Goal: Task Accomplishment & Management: Use online tool/utility

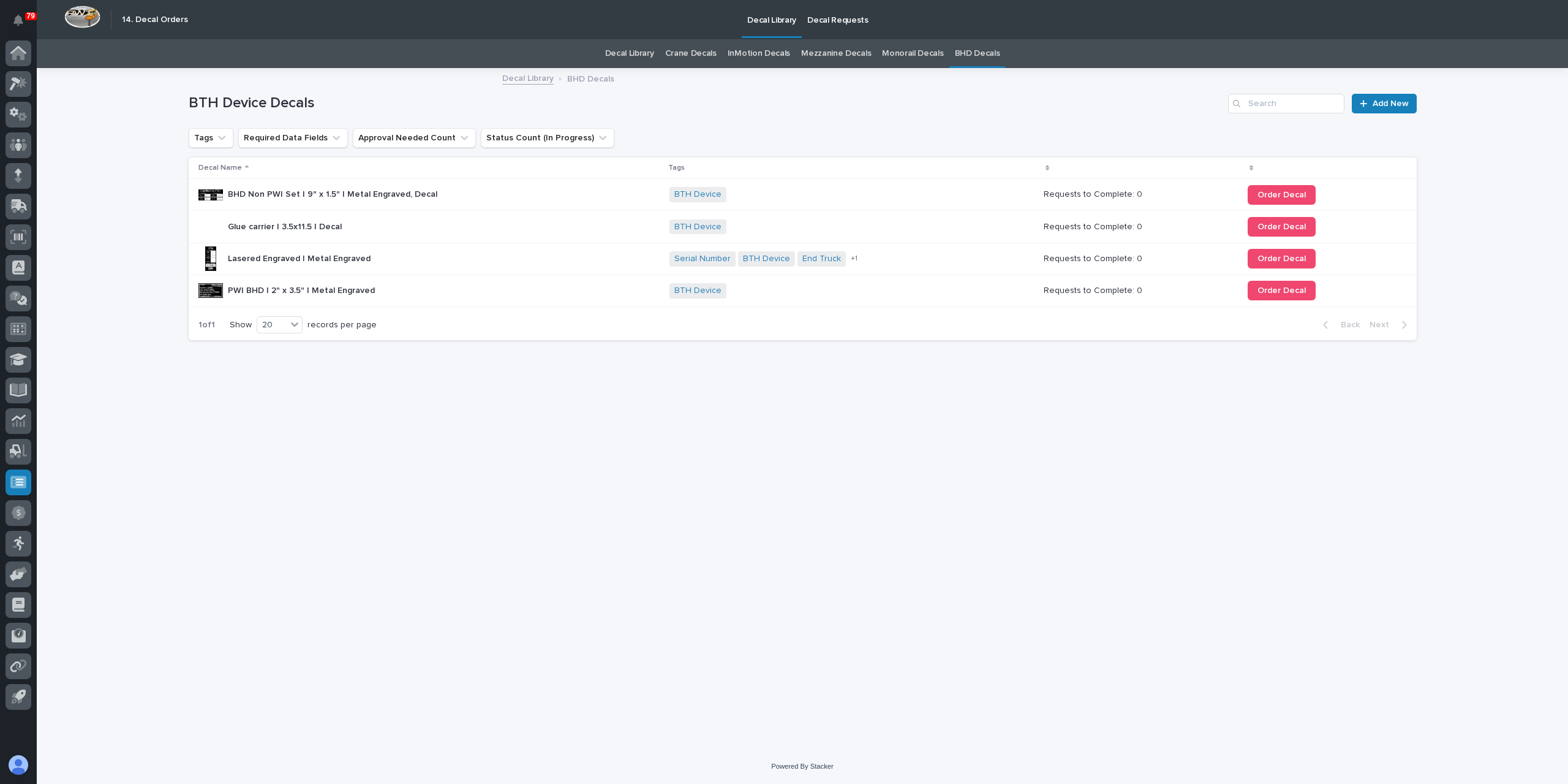
click at [696, 54] on link "Crane Decals" at bounding box center [691, 53] width 52 height 29
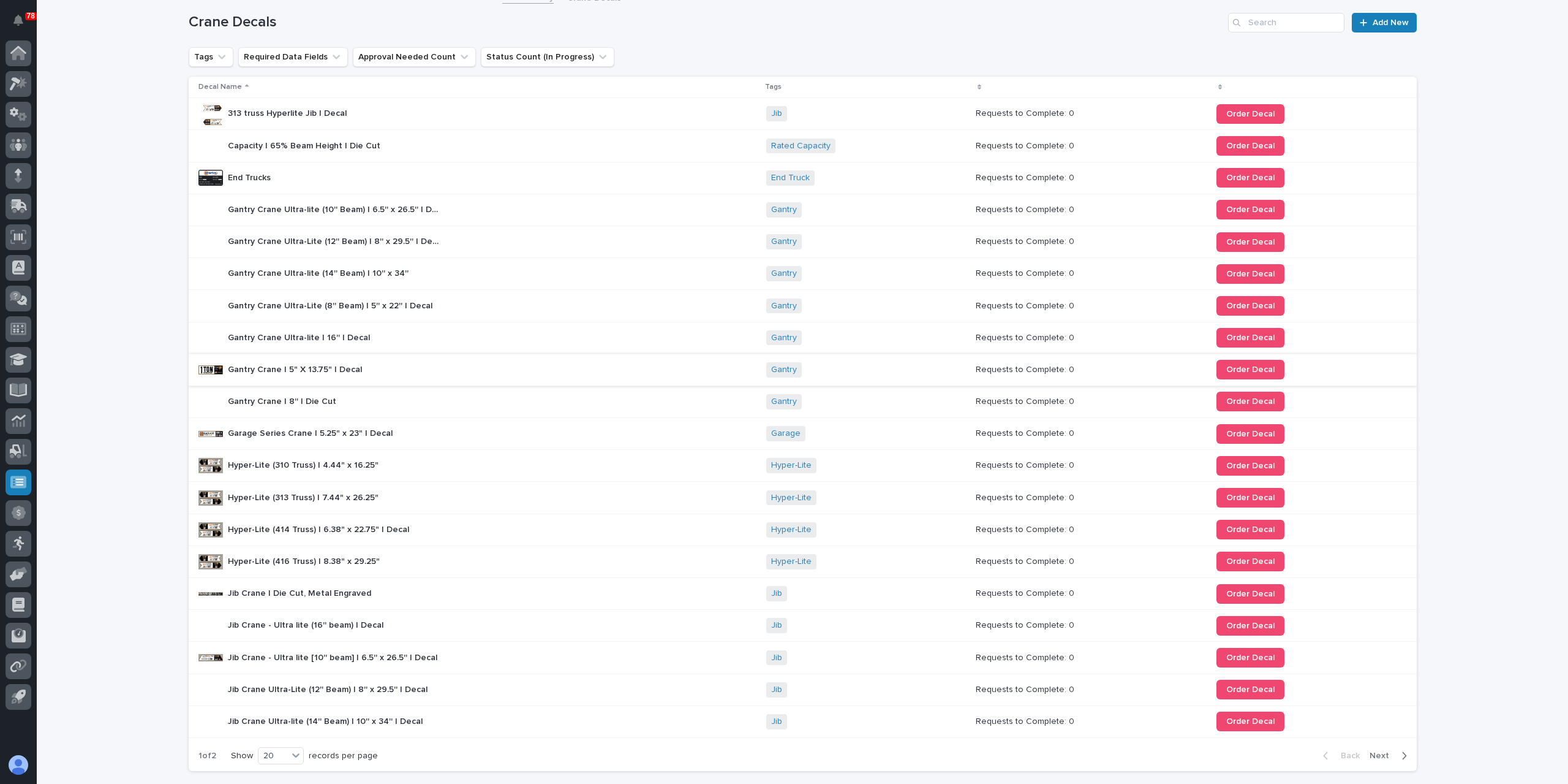
scroll to position [169, 0]
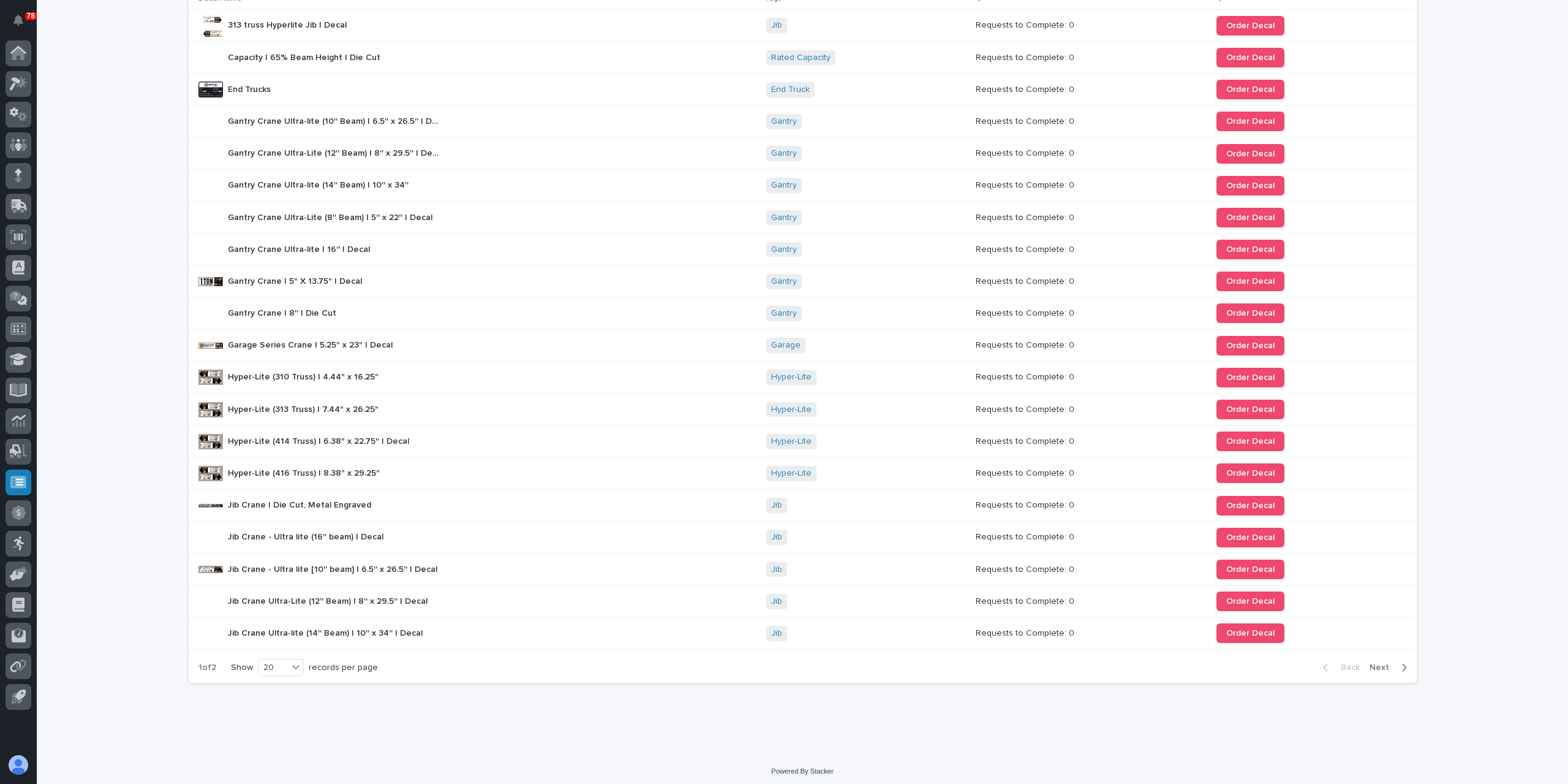
click at [1377, 662] on span "Next" at bounding box center [1383, 667] width 27 height 11
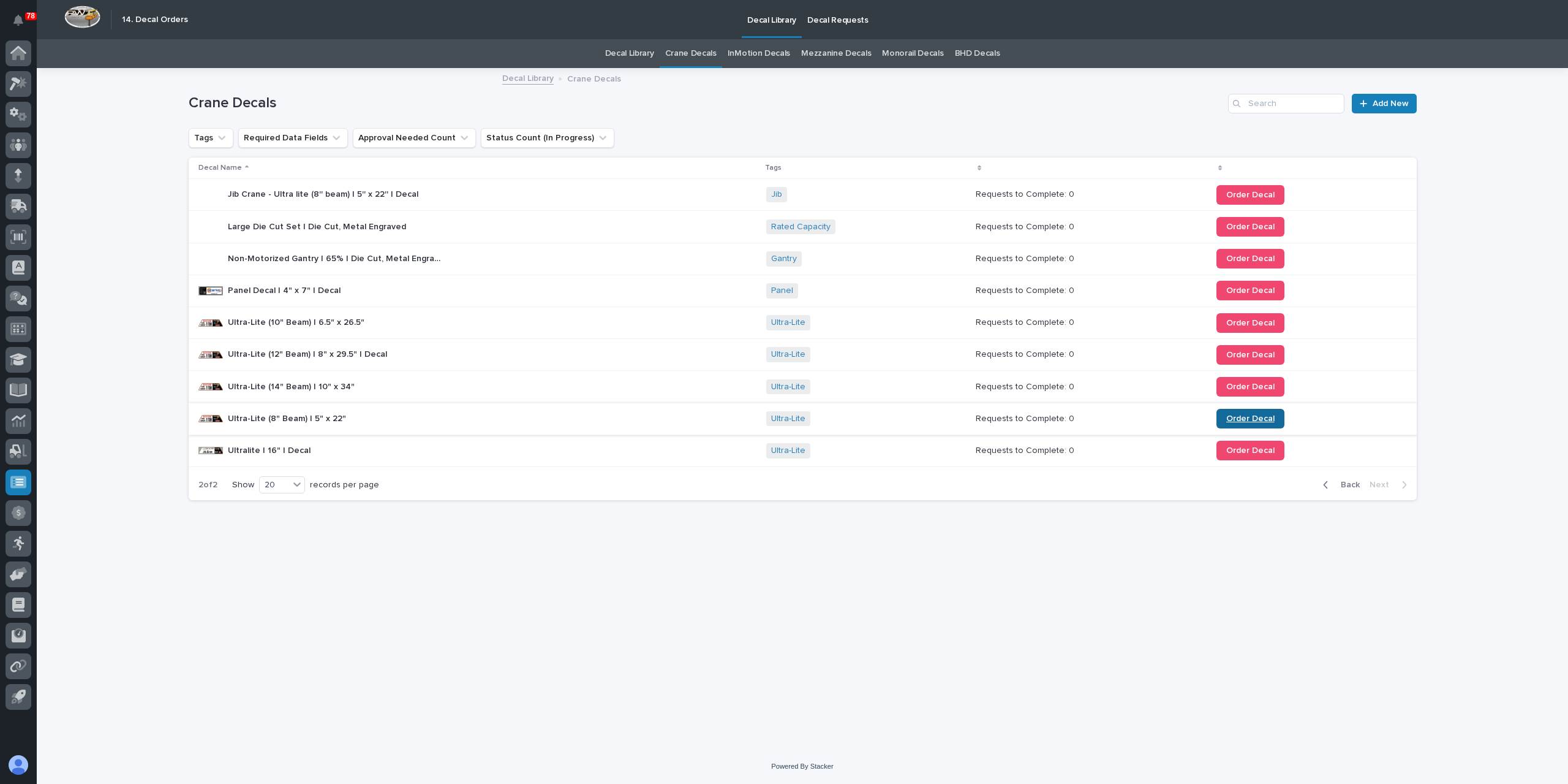
click at [1255, 417] on span "Order Decal" at bounding box center [1251, 417] width 48 height 8
click at [970, 62] on link "BHD Decals" at bounding box center [977, 53] width 45 height 29
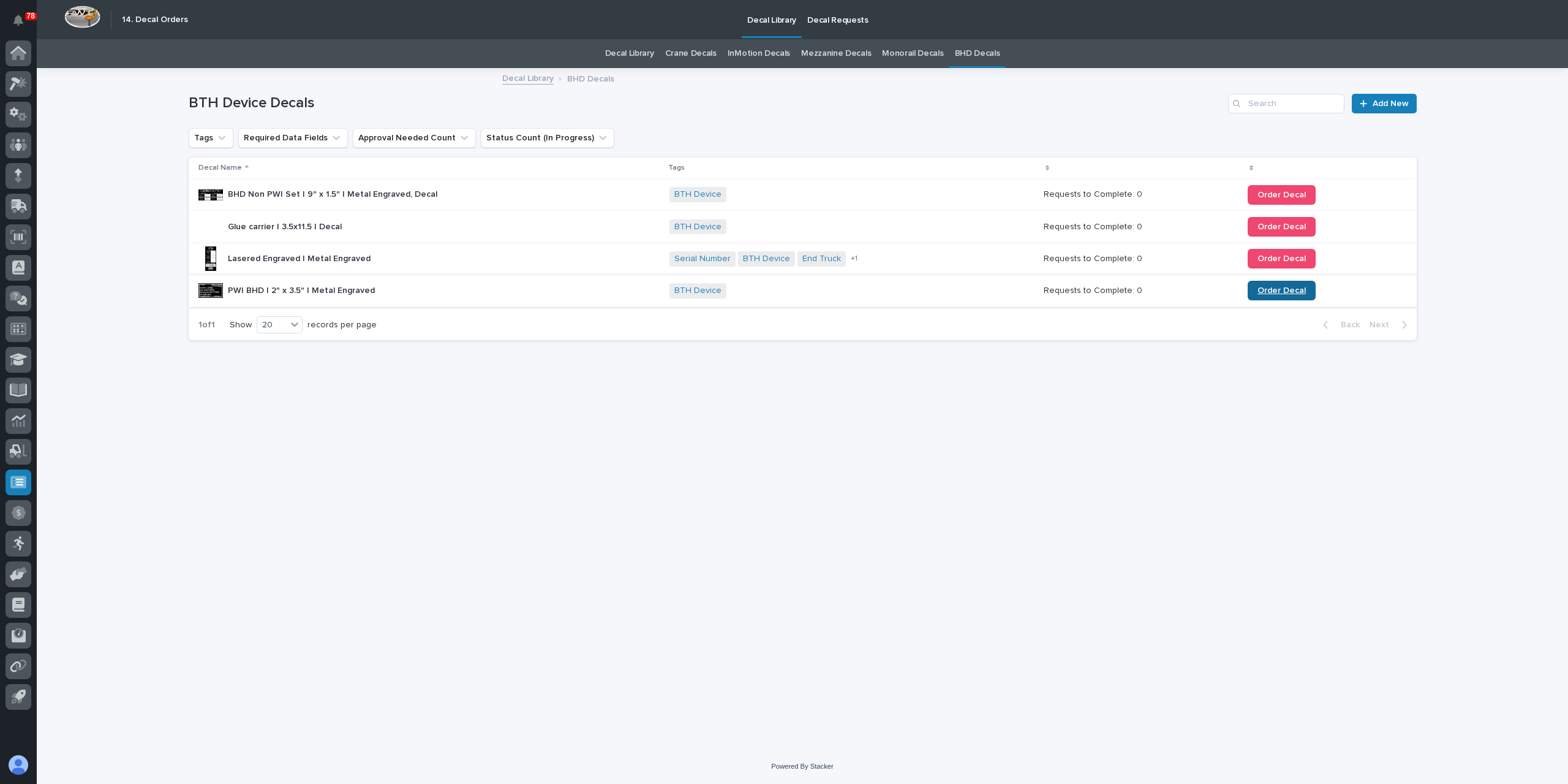
click at [1275, 291] on span "Order Decal" at bounding box center [1282, 290] width 48 height 8
click at [1291, 293] on span "Order Decal" at bounding box center [1282, 290] width 48 height 8
click at [644, 64] on link "Decal Library" at bounding box center [629, 53] width 49 height 29
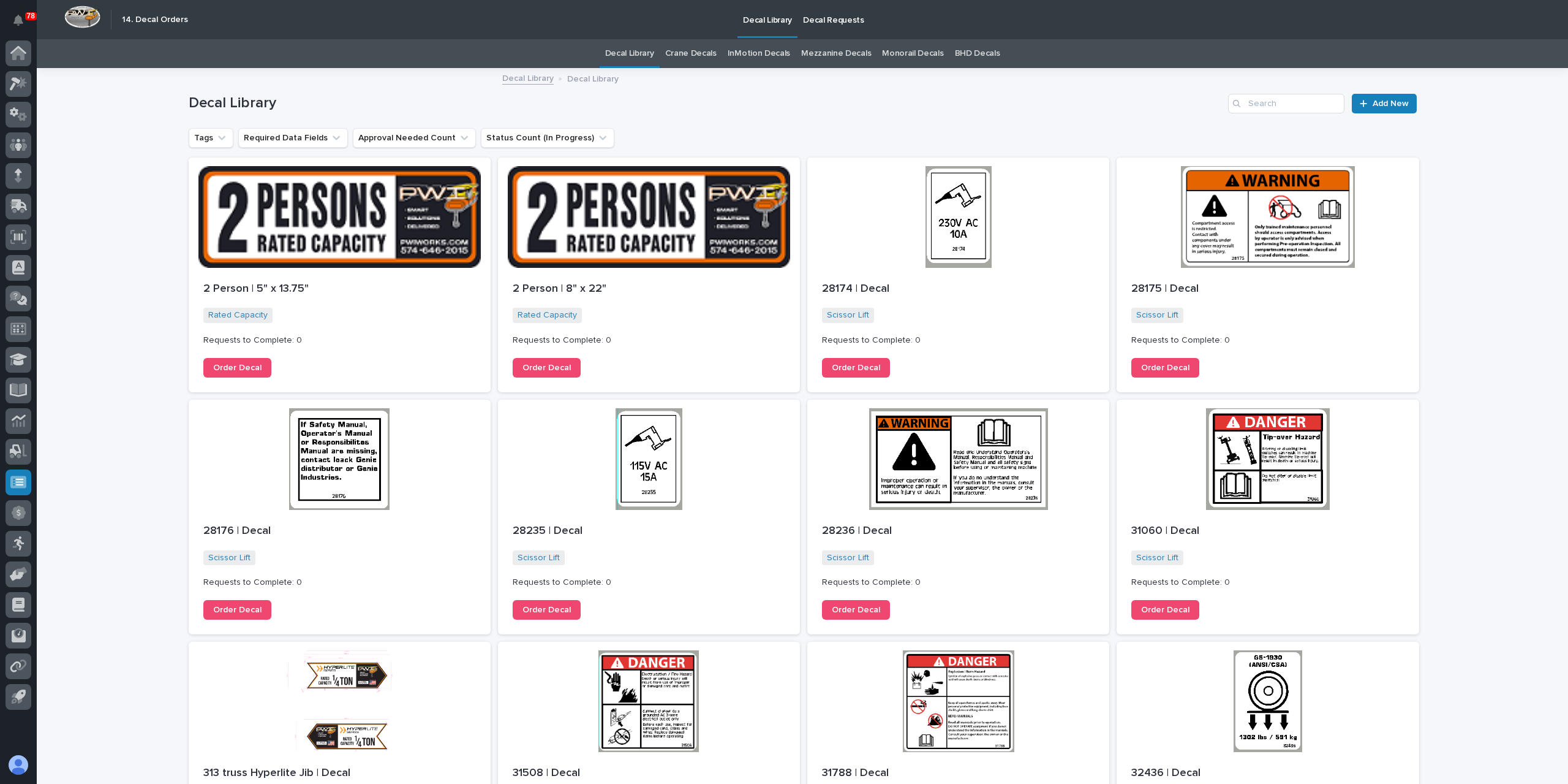
click at [688, 48] on link "Crane Decals" at bounding box center [691, 53] width 52 height 29
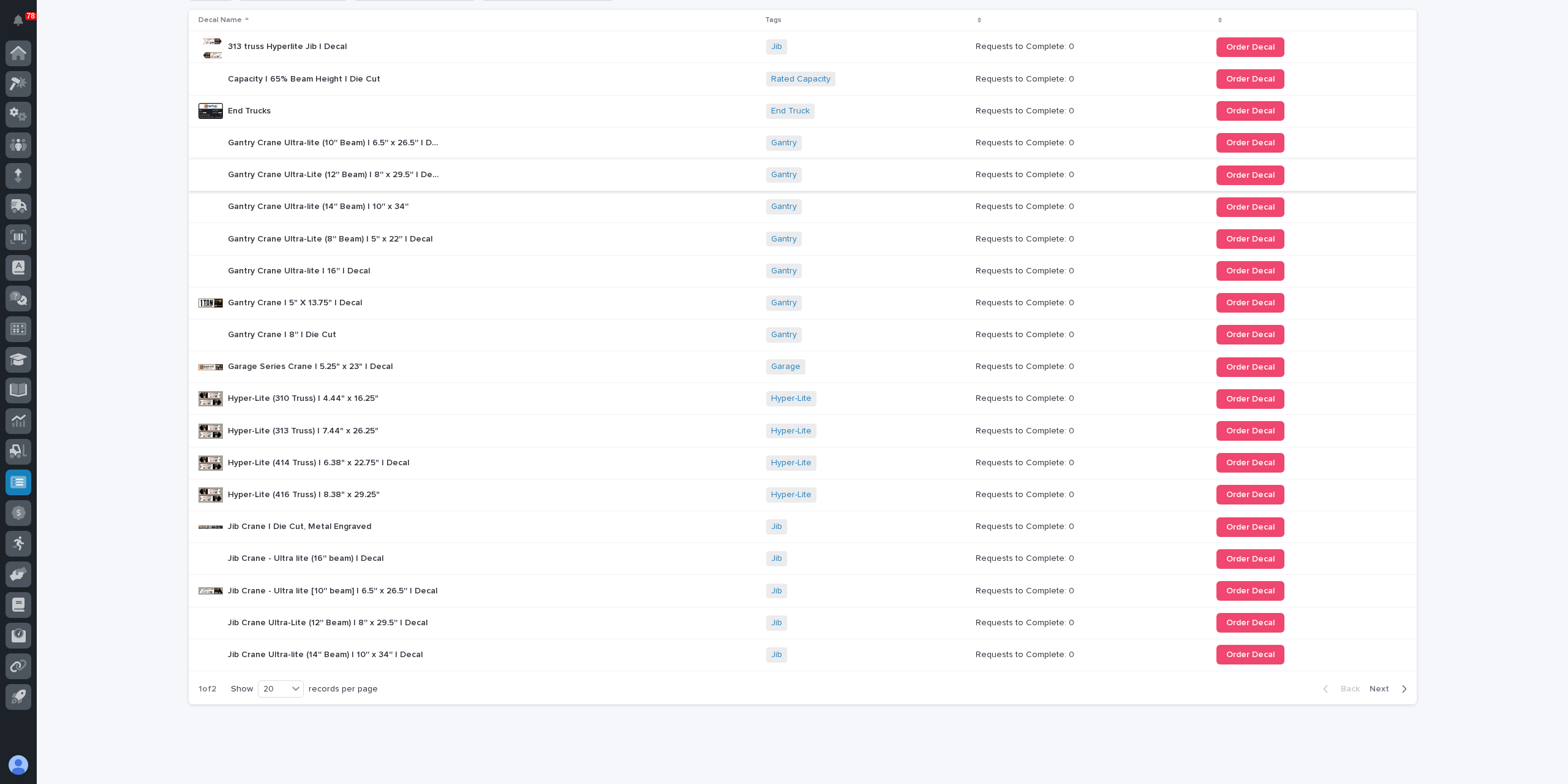
scroll to position [169, 0]
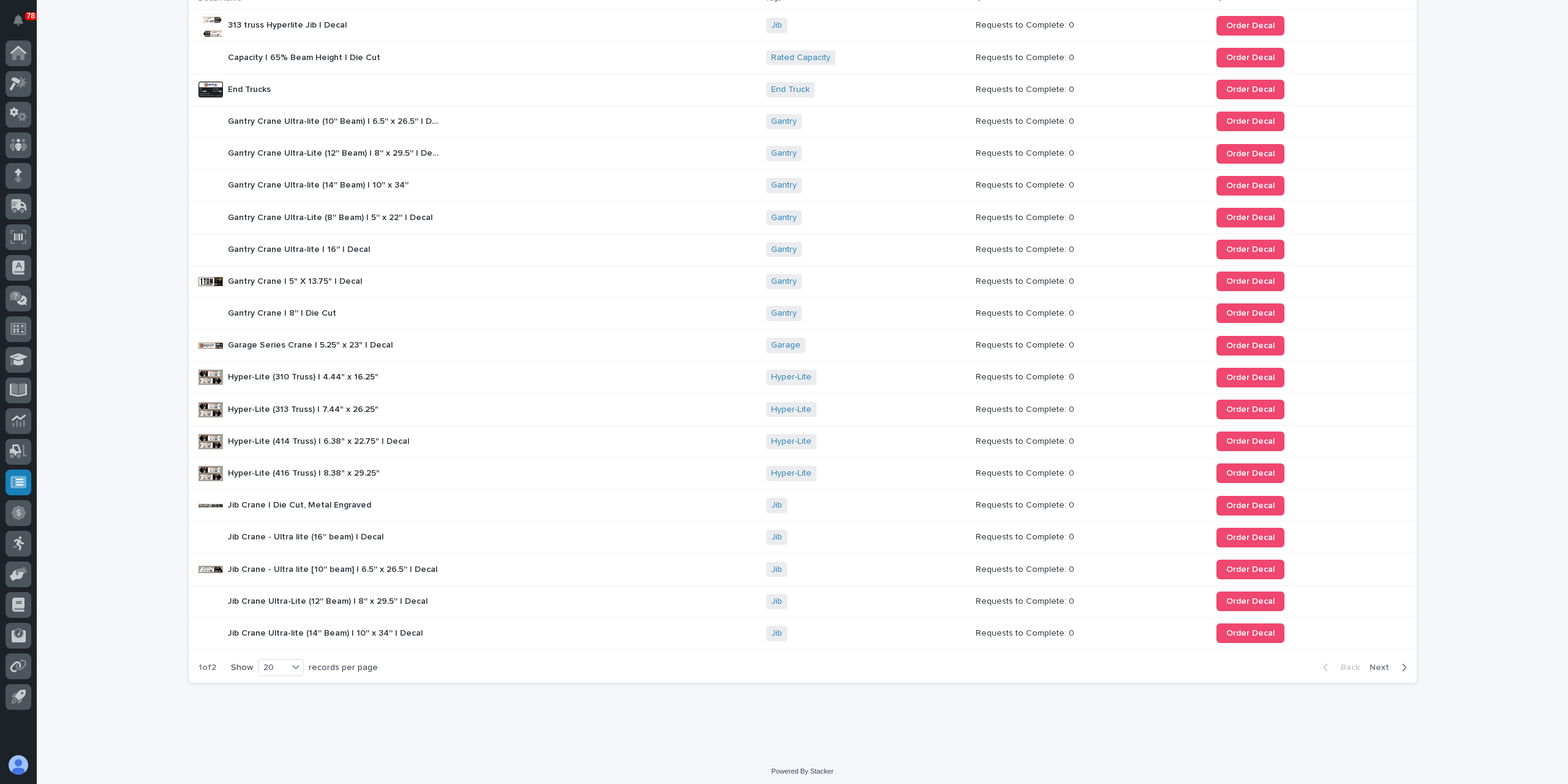
click at [1382, 663] on span "Next" at bounding box center [1383, 667] width 27 height 11
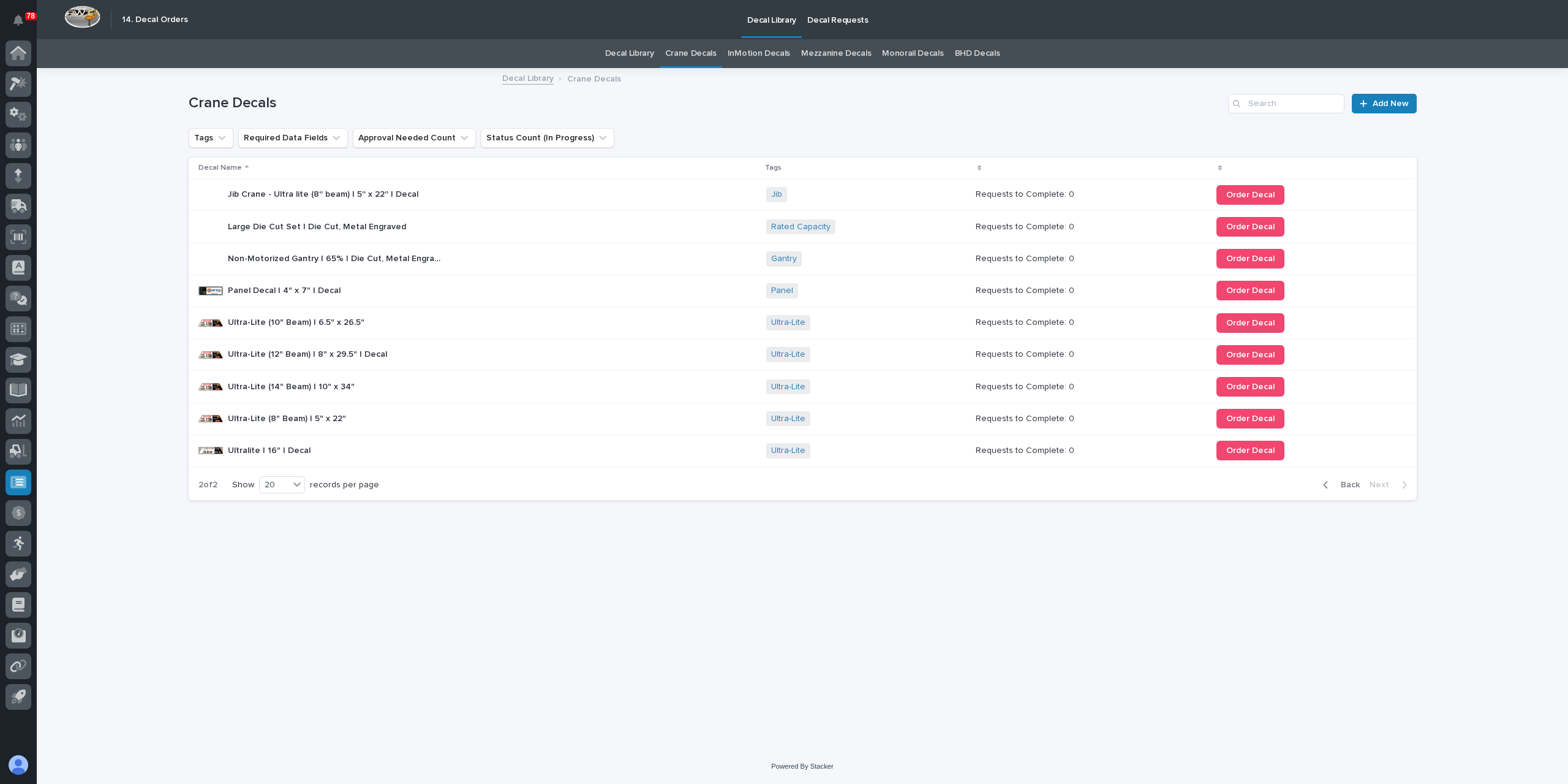
click at [1344, 482] on span "Back" at bounding box center [1347, 485] width 26 height 11
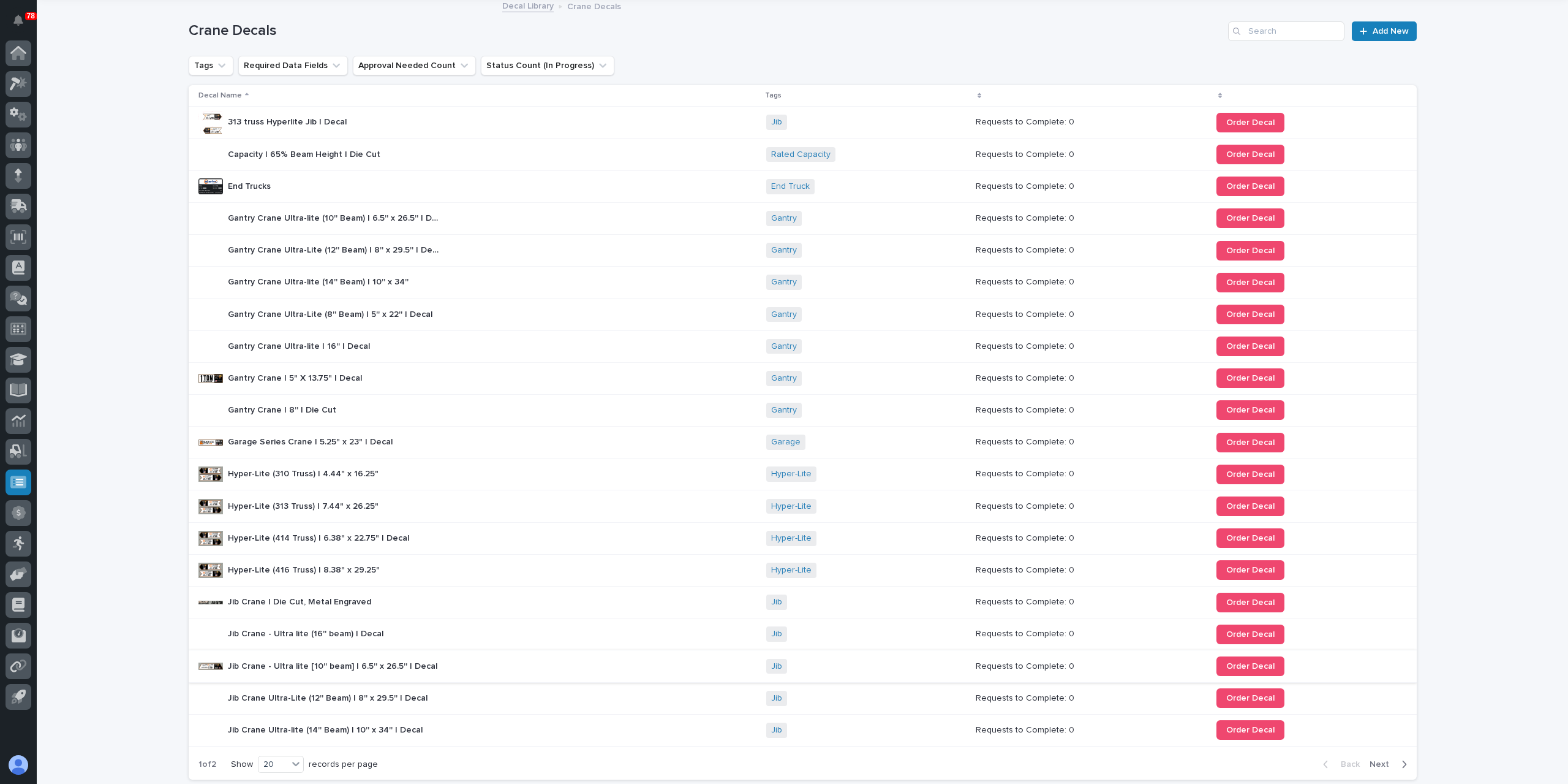
scroll to position [169, 0]
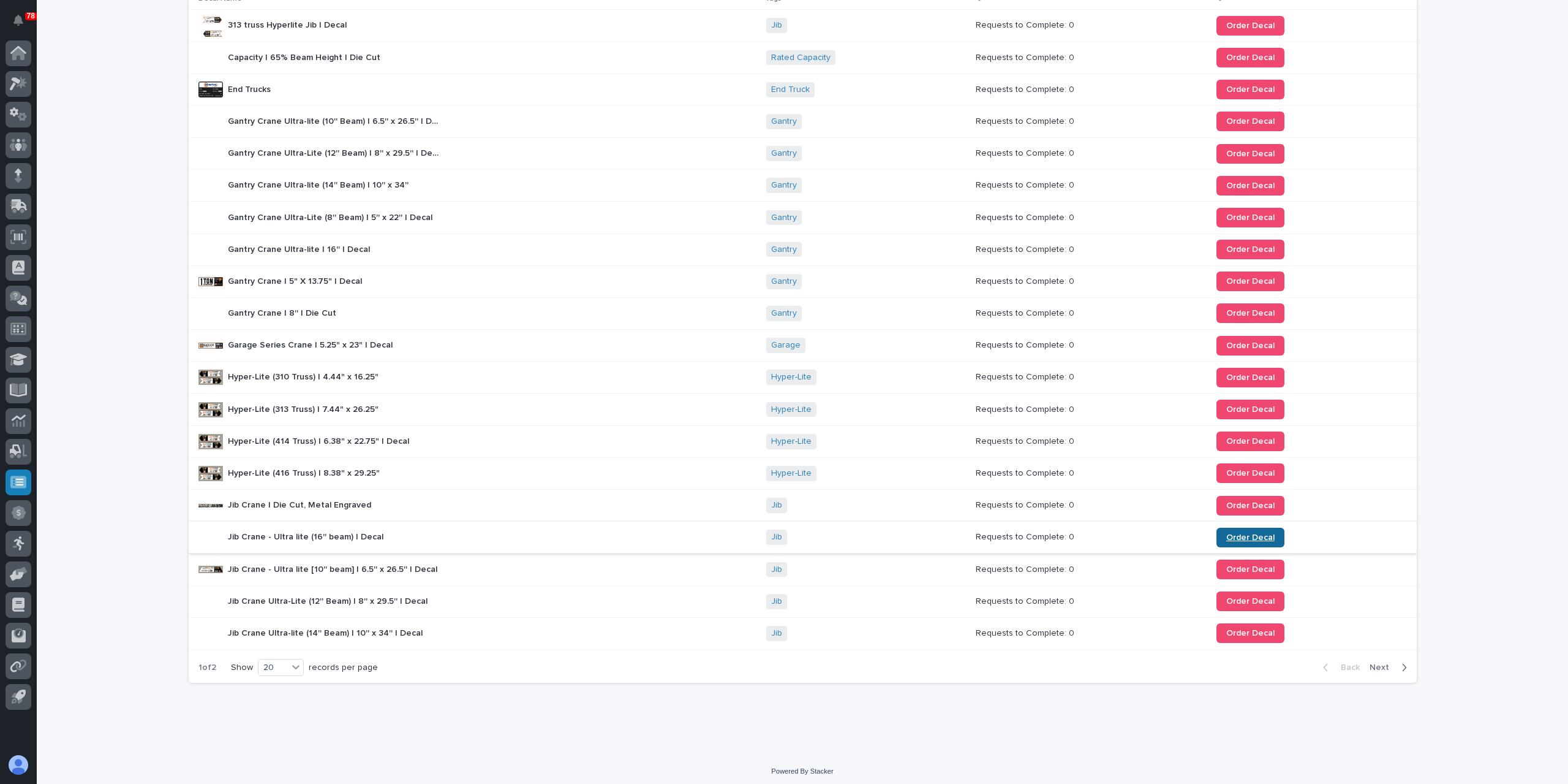
click at [1237, 533] on span "Order Decal" at bounding box center [1251, 537] width 48 height 8
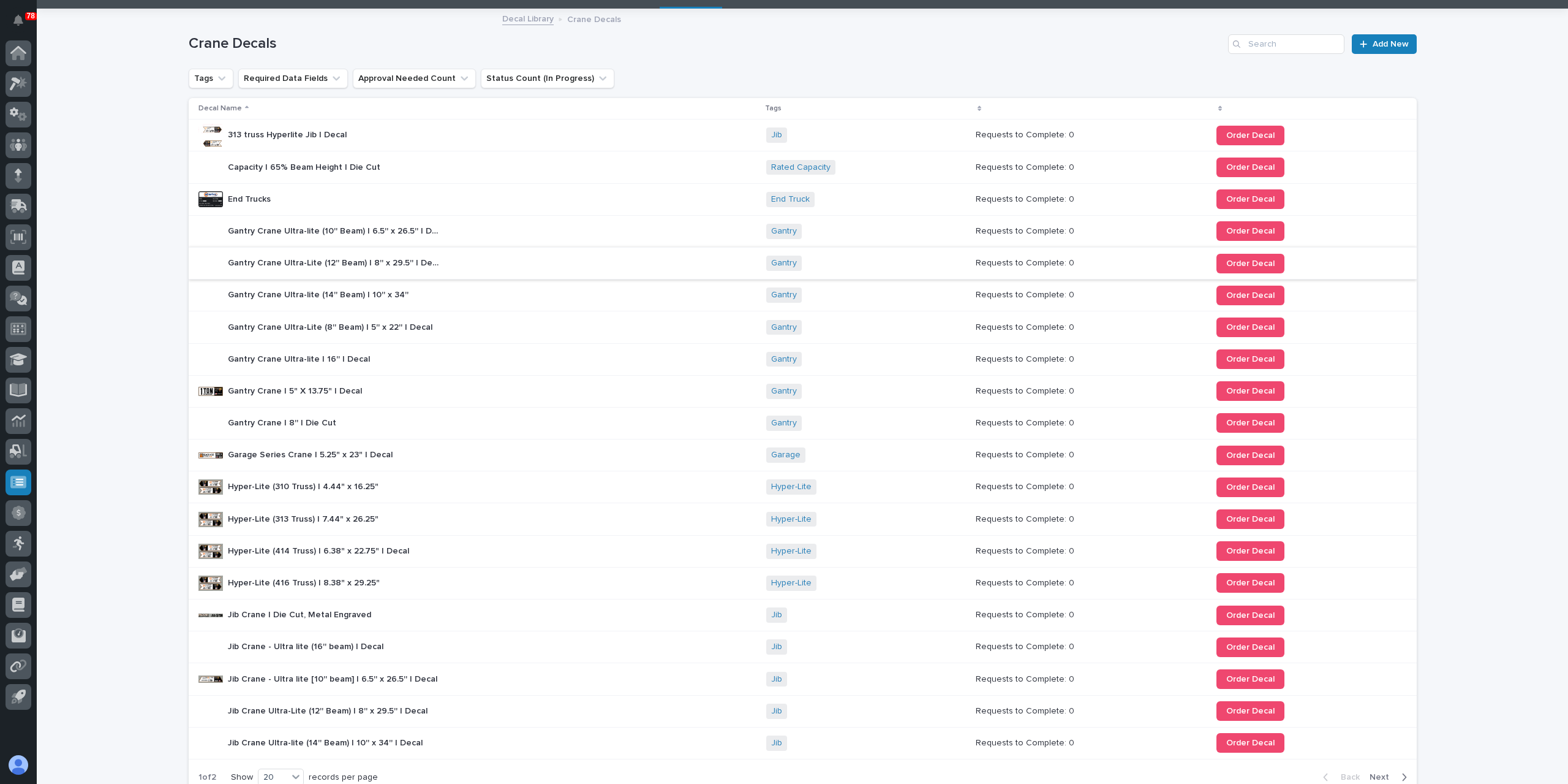
scroll to position [0, 0]
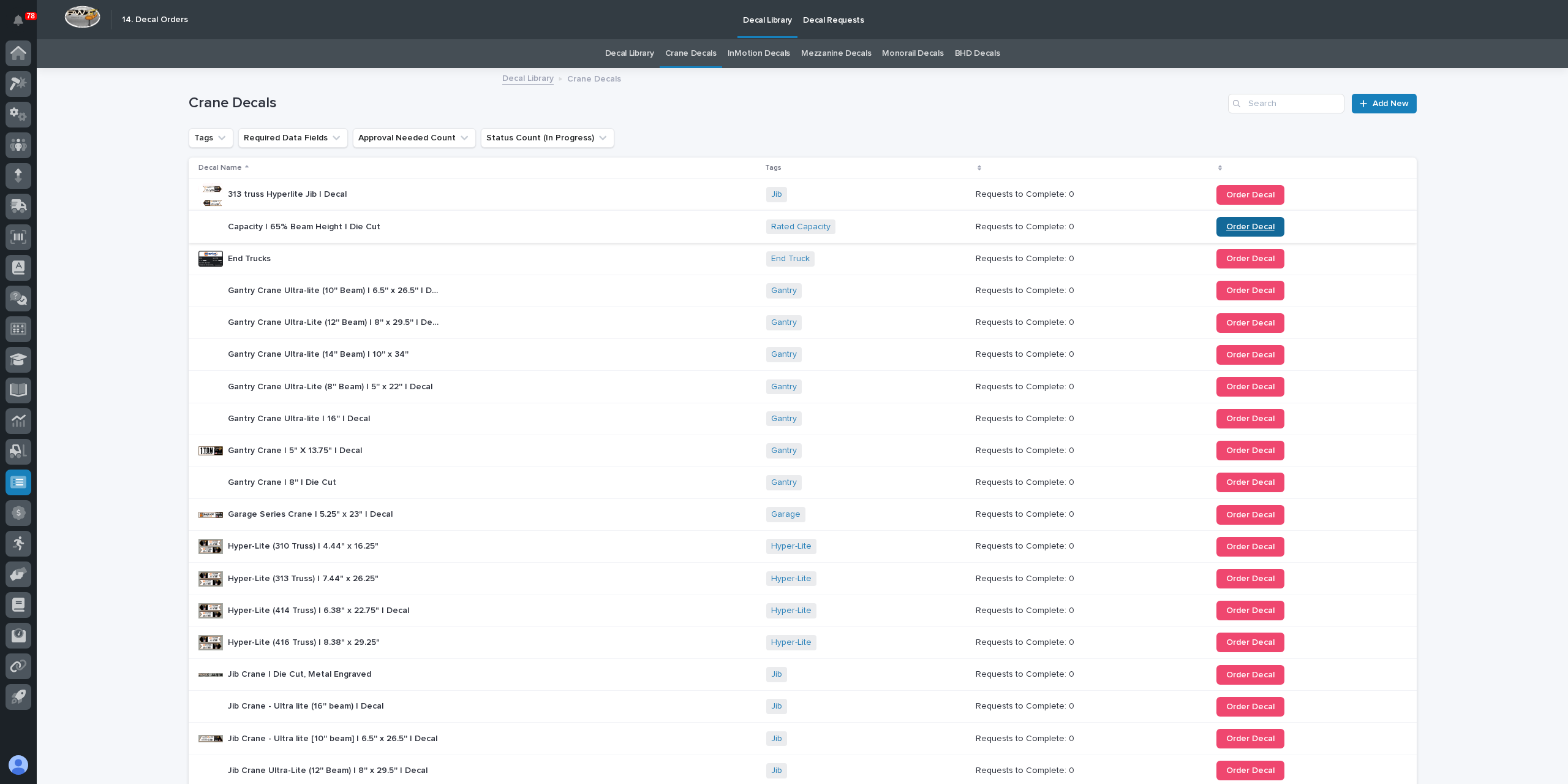
click at [1219, 228] on link "Order Decal" at bounding box center [1251, 226] width 68 height 19
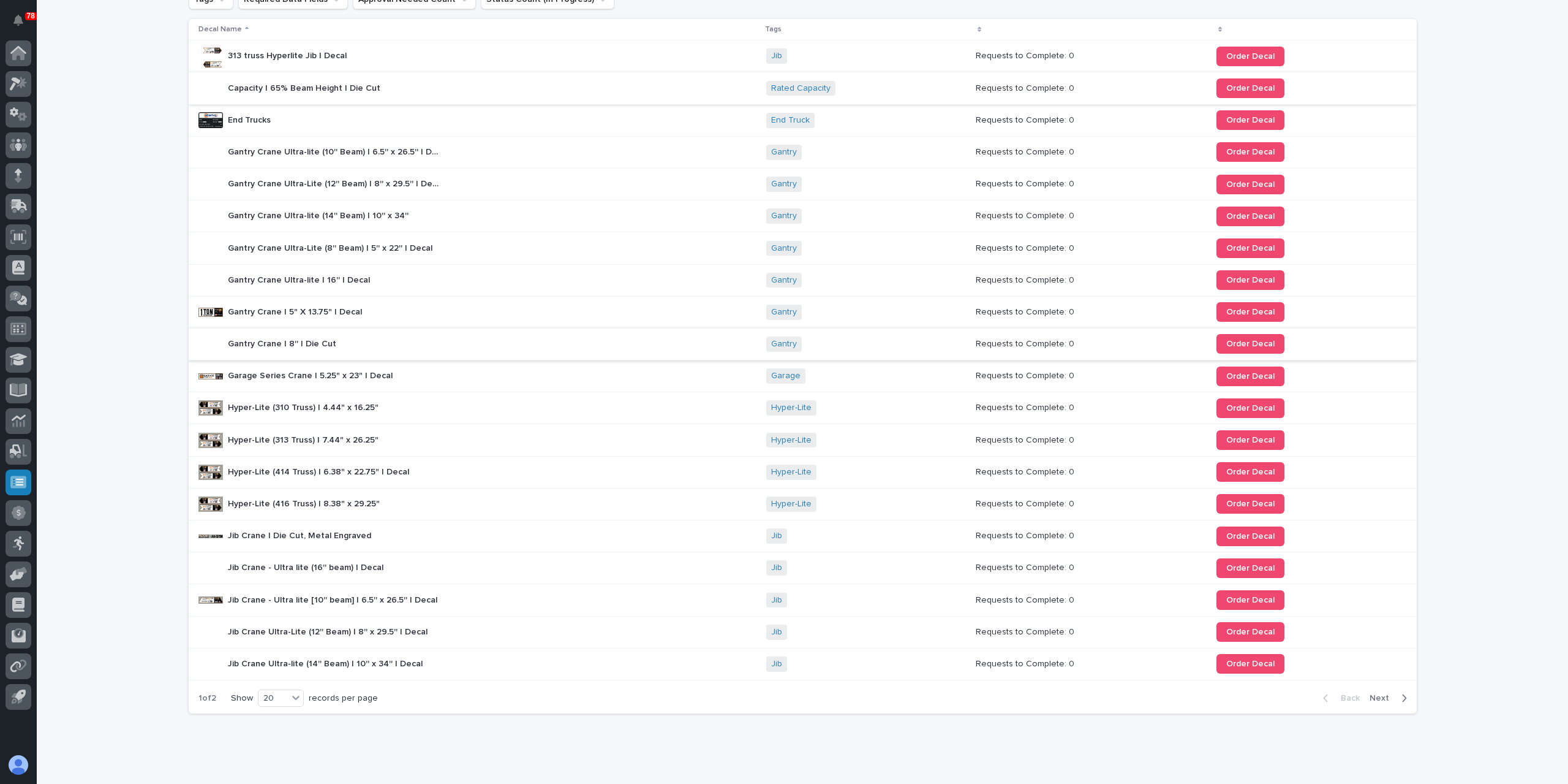
scroll to position [169, 0]
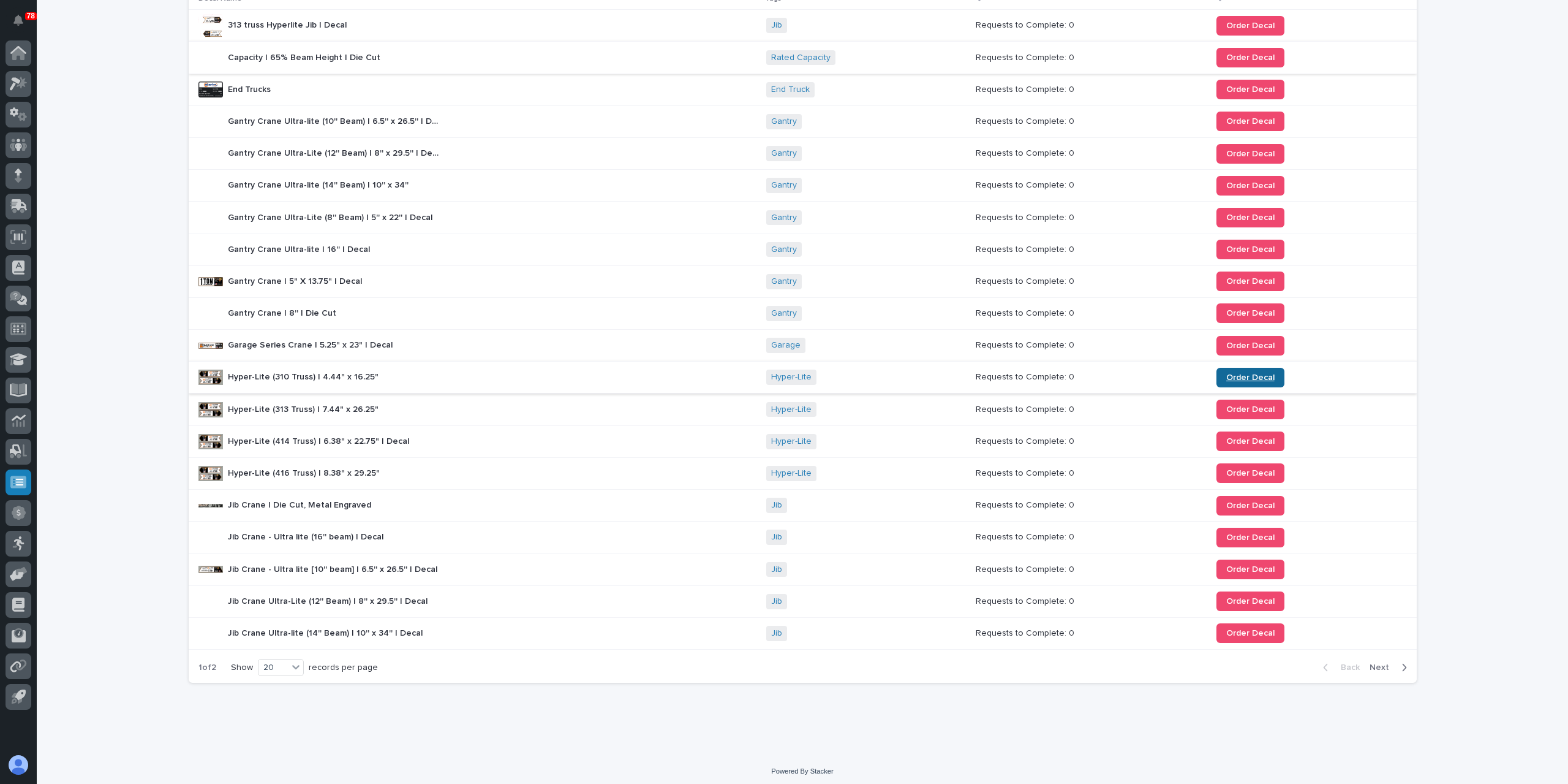
click at [1226, 374] on span "Order Decal" at bounding box center [1251, 377] width 48 height 8
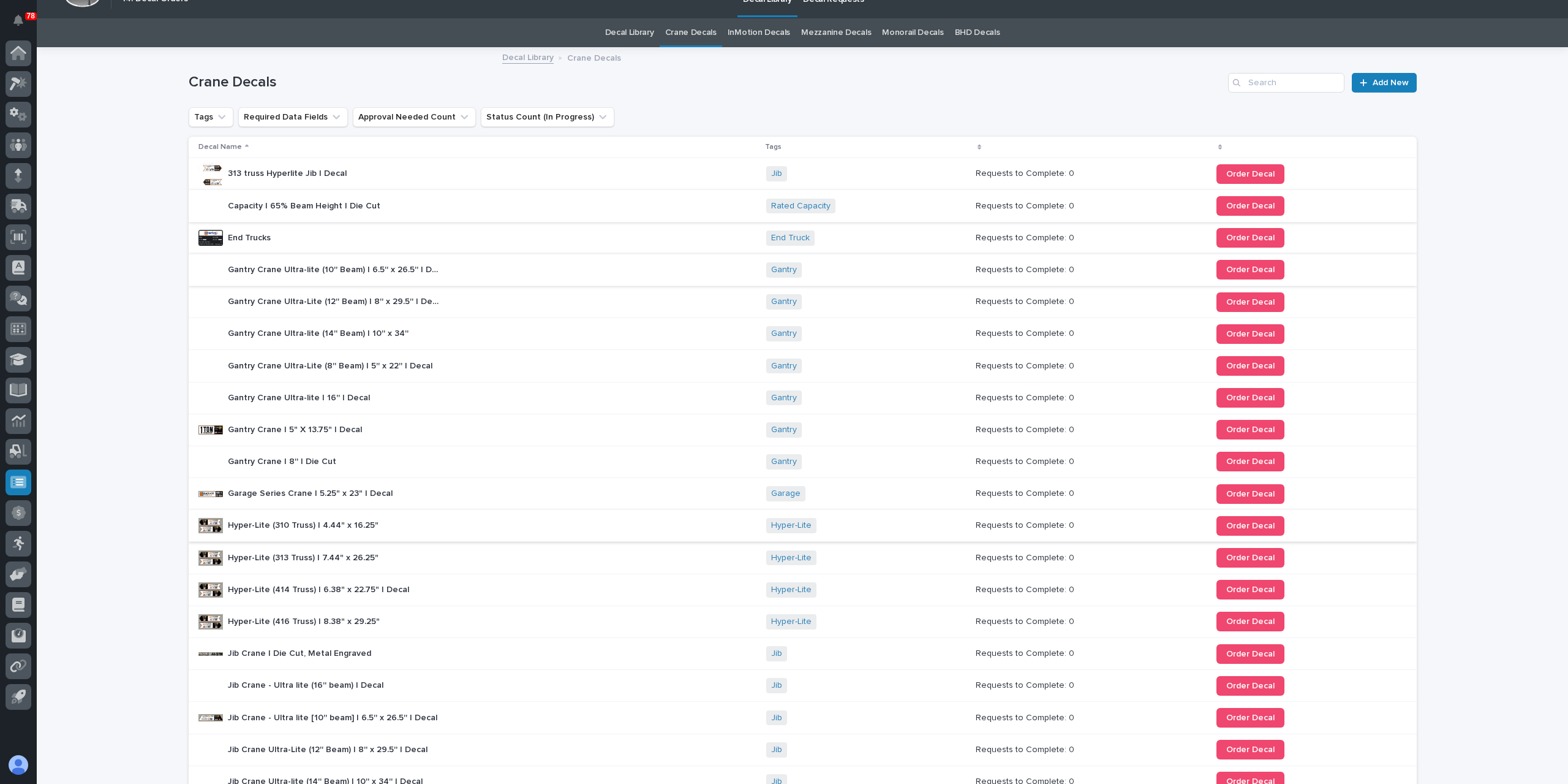
scroll to position [0, 0]
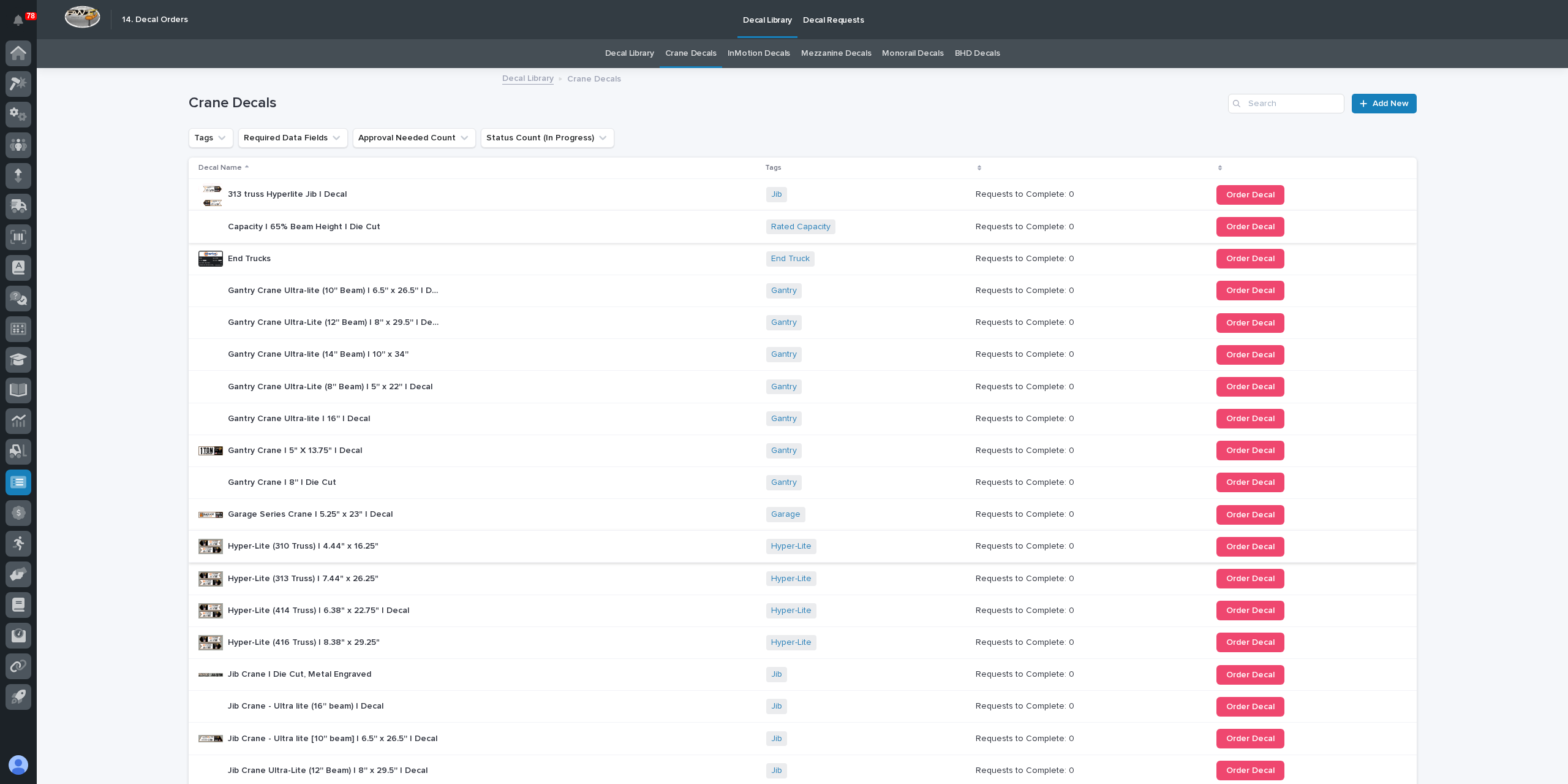
click at [958, 55] on link "BHD Decals" at bounding box center [977, 53] width 45 height 29
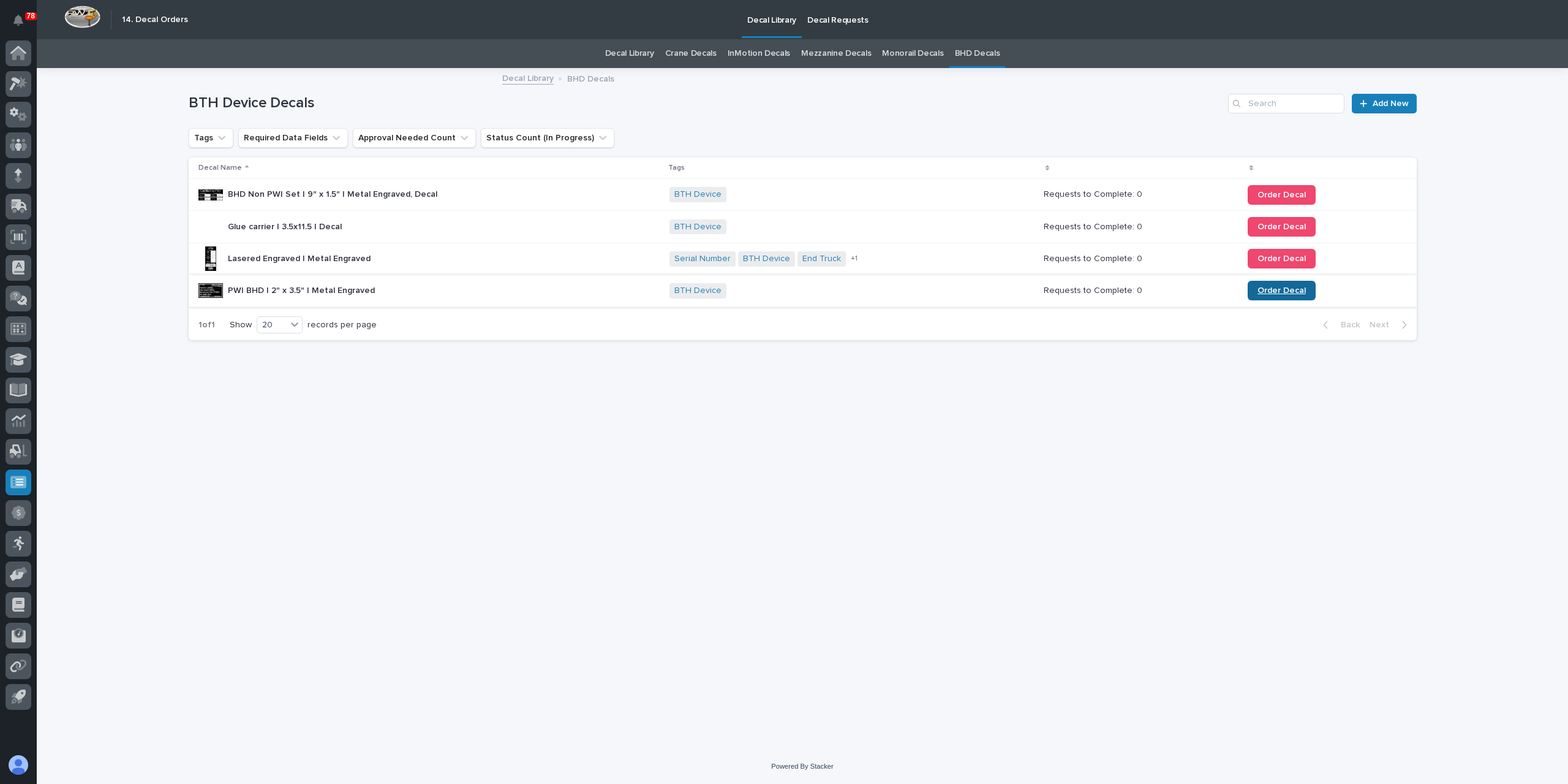
click at [1286, 295] on link "Order Decal" at bounding box center [1281, 290] width 68 height 19
click at [1261, 291] on span "Order Decal" at bounding box center [1282, 290] width 48 height 8
click at [1304, 291] on link "Order Decal" at bounding box center [1281, 290] width 68 height 19
click at [1265, 289] on span "Order Decal" at bounding box center [1282, 290] width 48 height 8
click at [686, 56] on link "Crane Decals" at bounding box center [691, 53] width 52 height 29
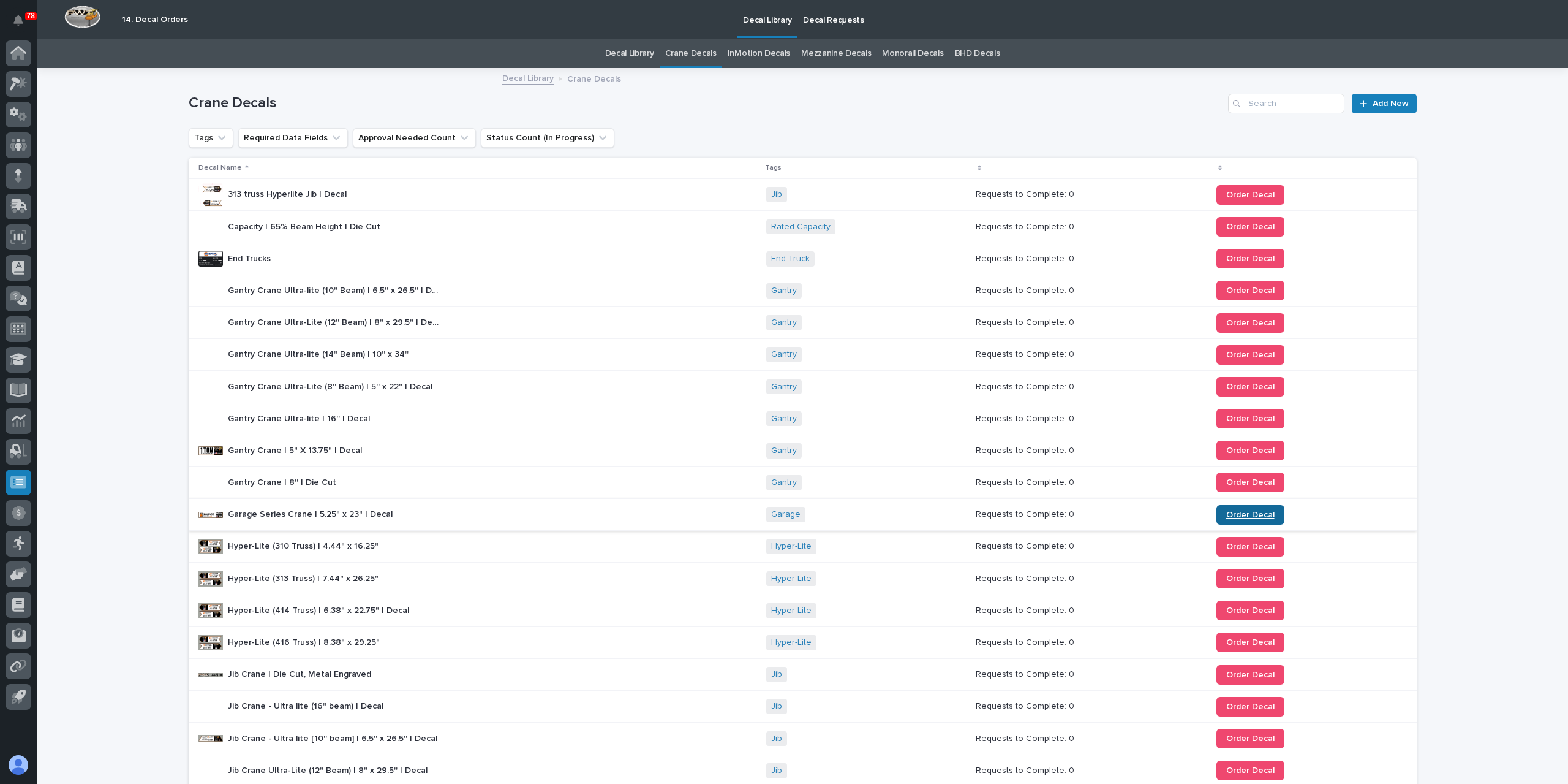
click at [1227, 516] on span "Order Decal" at bounding box center [1251, 514] width 48 height 8
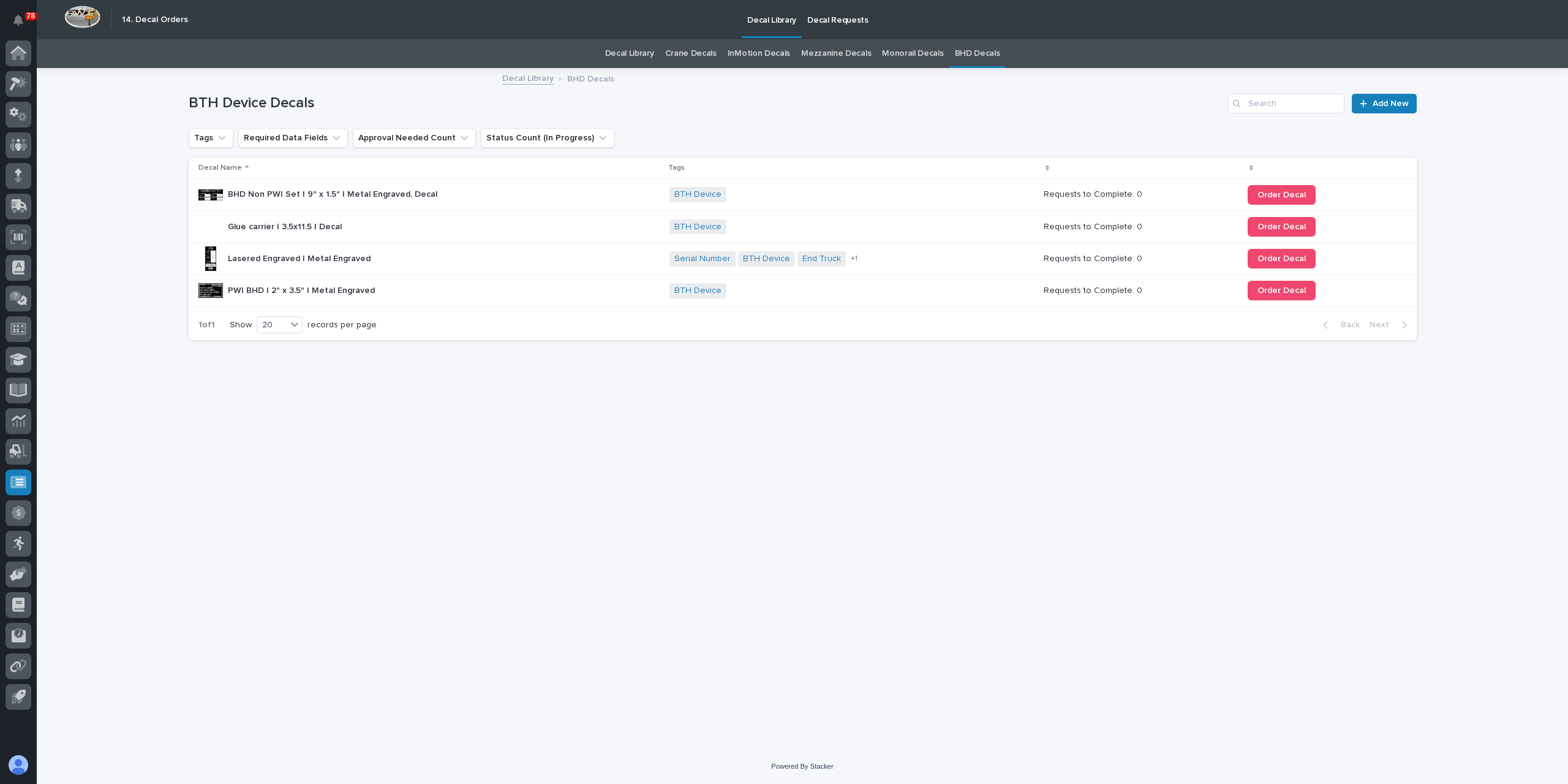
click at [826, 19] on p "Decal Requests" at bounding box center [838, 13] width 61 height 26
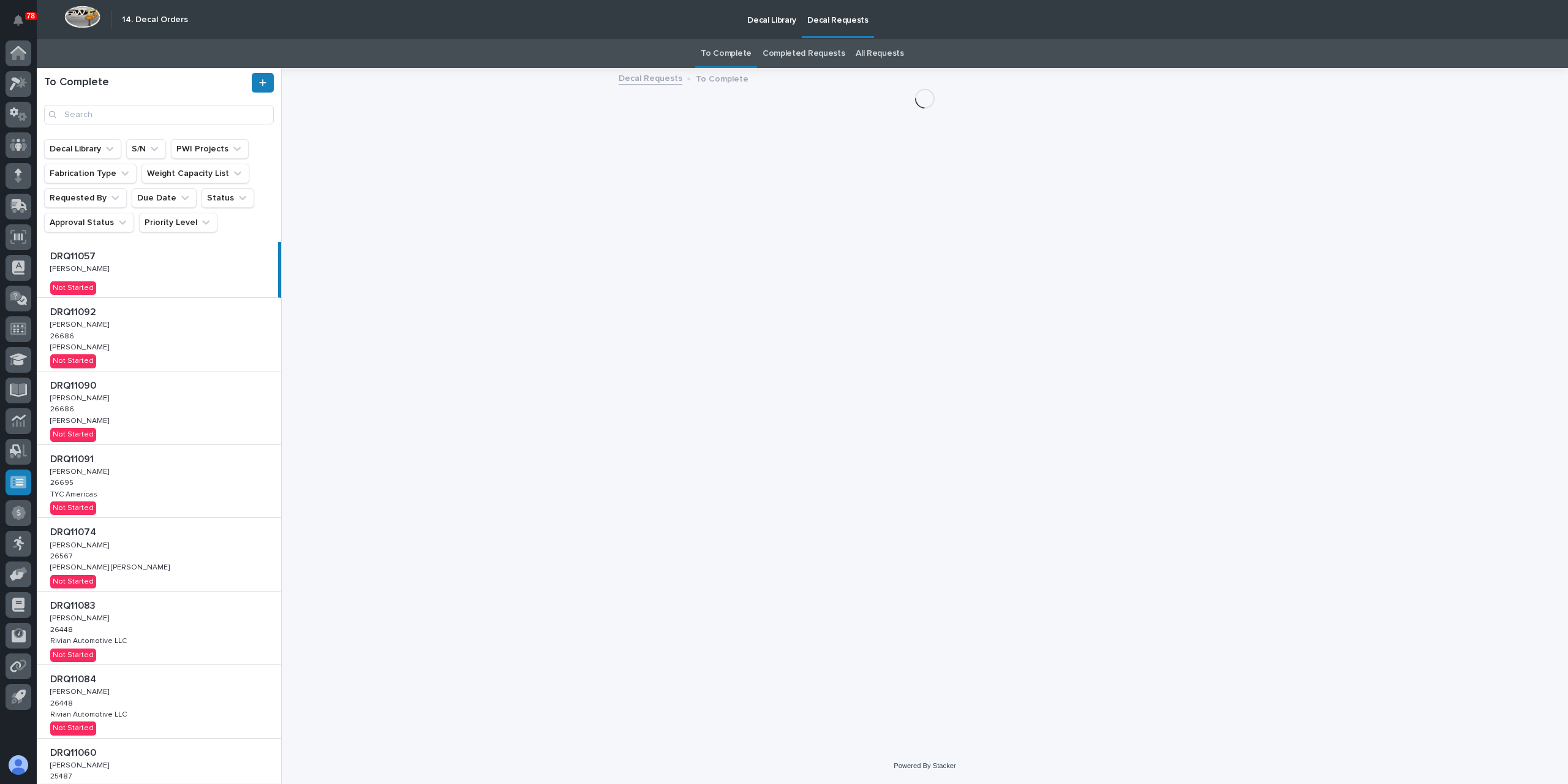
click at [870, 54] on link "All Requests" at bounding box center [880, 53] width 48 height 29
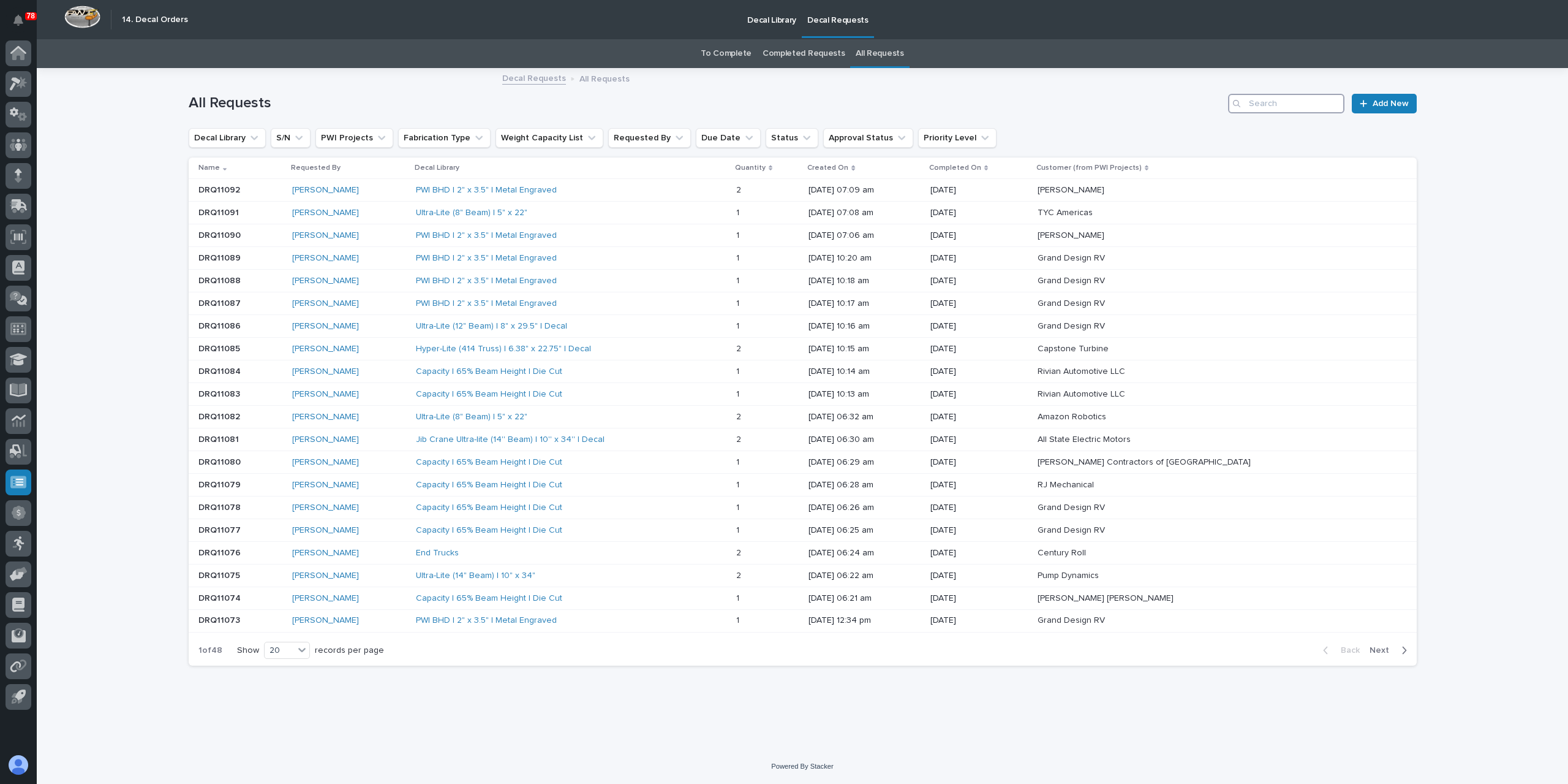
click at [1263, 101] on input "Search" at bounding box center [1287, 103] width 117 height 19
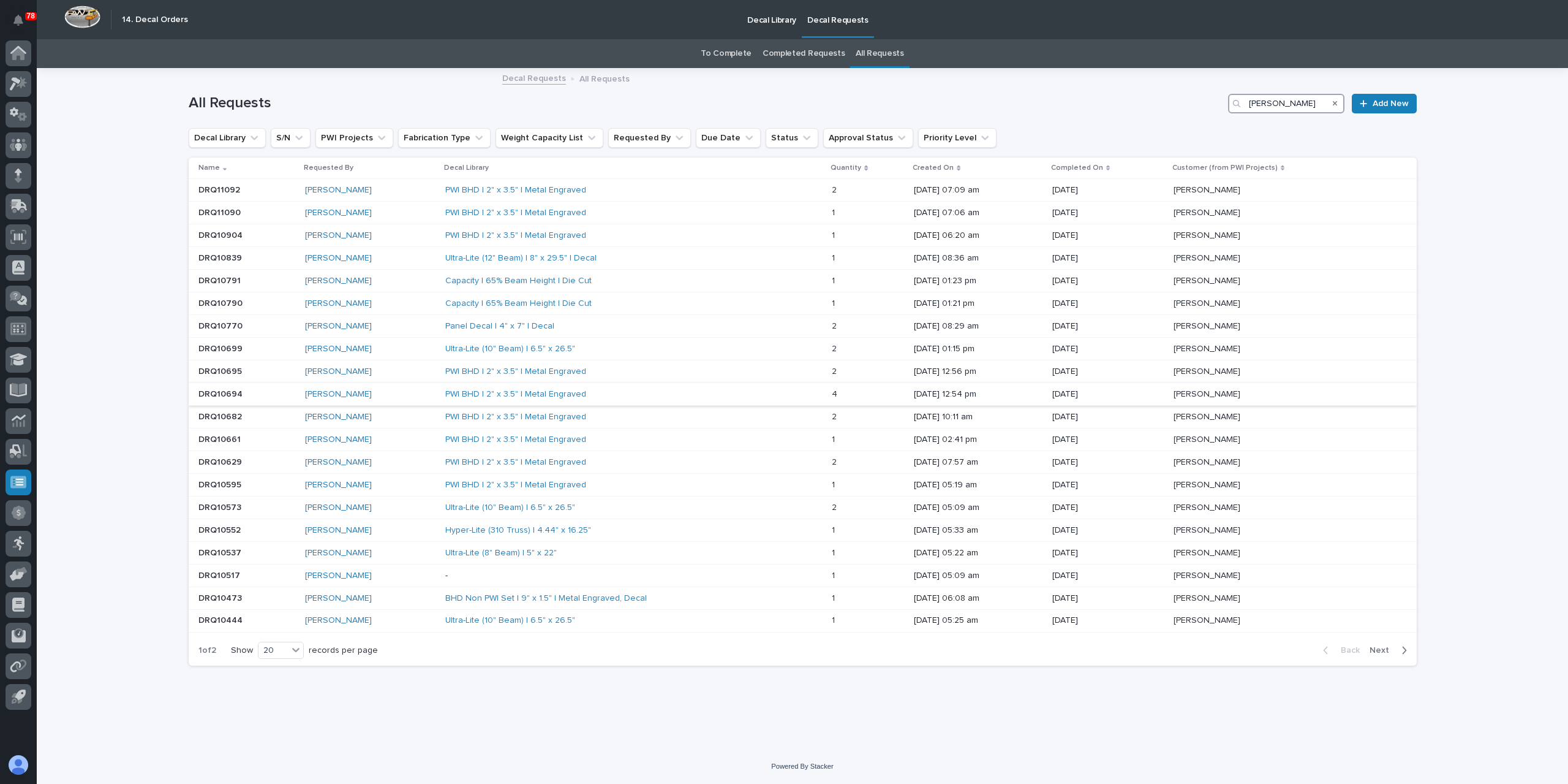
type input "[PERSON_NAME]"
click at [780, 389] on div "PWI BHD | 2" x 3.5" | Metal Engraved" at bounding box center [633, 394] width 377 height 20
